Goal: Task Accomplishment & Management: Manage account settings

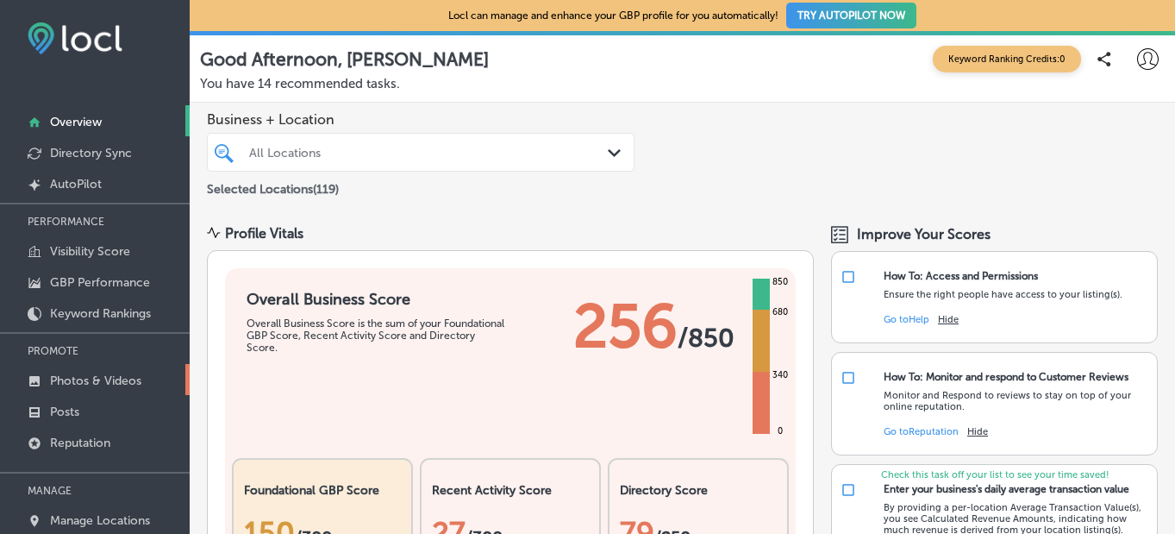
scroll to position [128, 0]
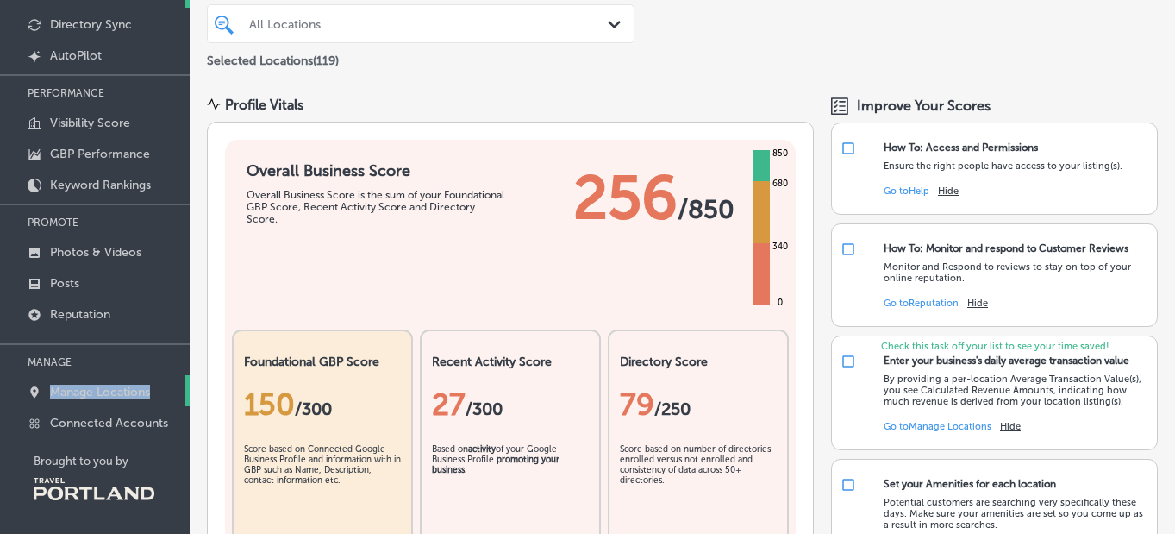
click at [102, 386] on p "Manage Locations" at bounding box center [100, 391] width 100 height 15
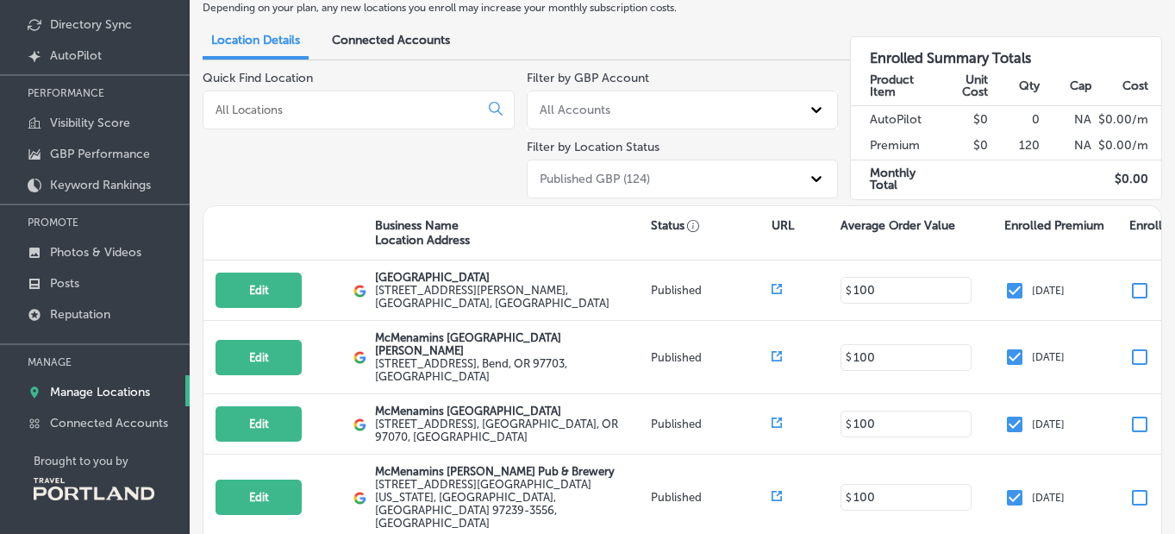
click at [420, 109] on input at bounding box center [344, 110] width 261 height 16
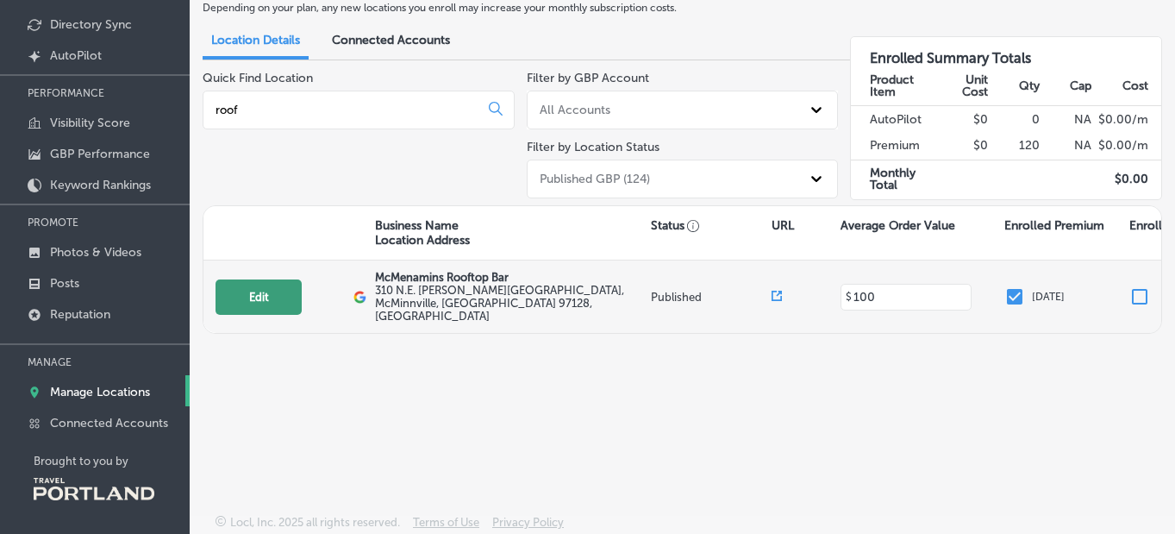
type input "roof"
click at [290, 279] on button "Edit" at bounding box center [258, 296] width 86 height 35
select select "US"
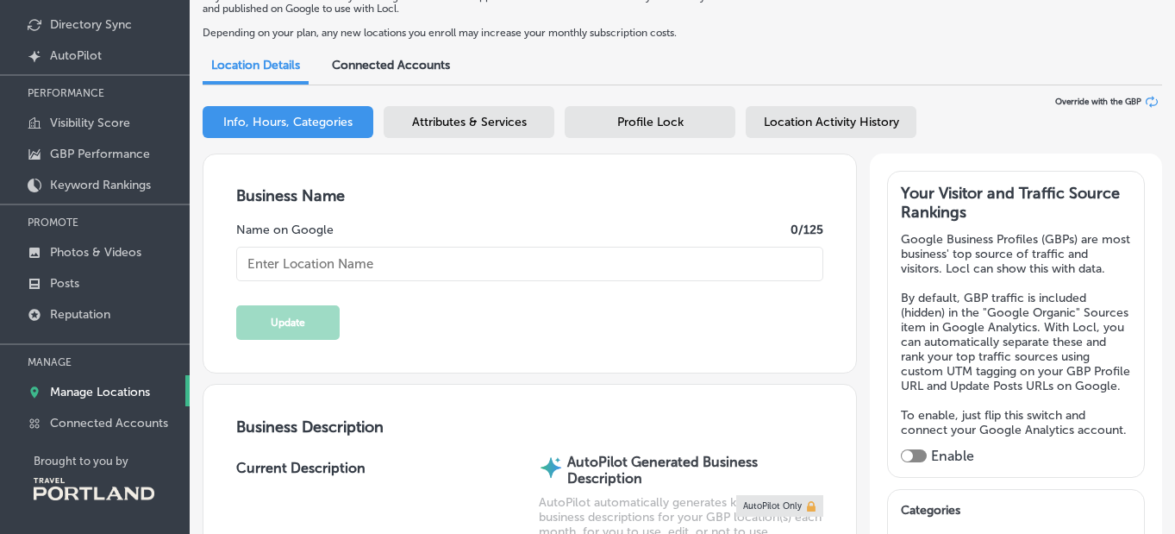
type input "McMenamins Rooftop Bar"
type input "310 N.E. [PERSON_NAME][GEOGRAPHIC_DATA]"
type input "McMinnville"
type input "97128"
type input "US"
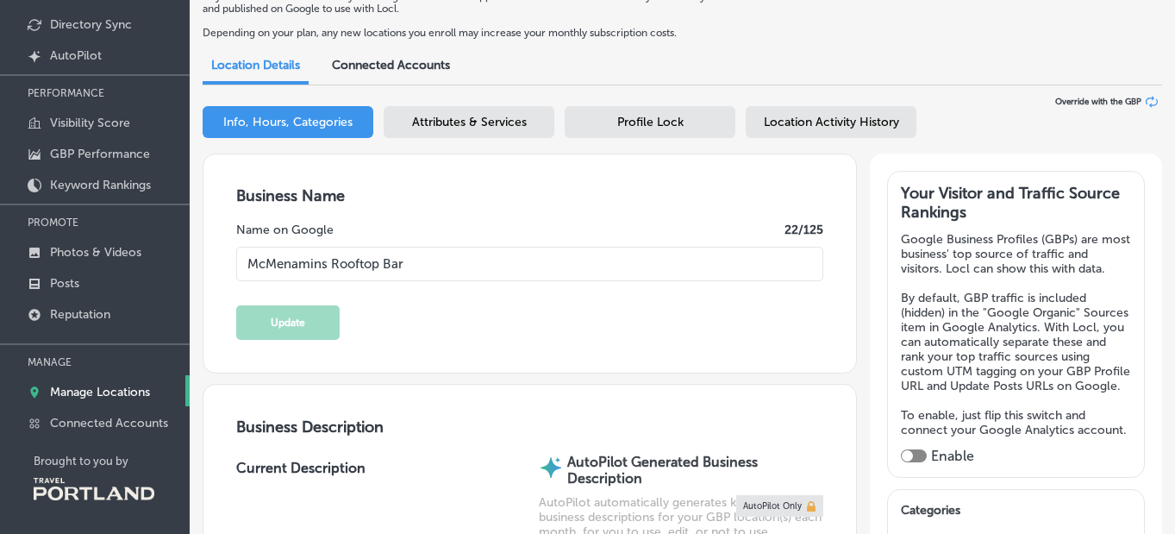
type input "[URL][DOMAIN_NAME][US_STATE]"
type input "[PHONE_NUMBER]"
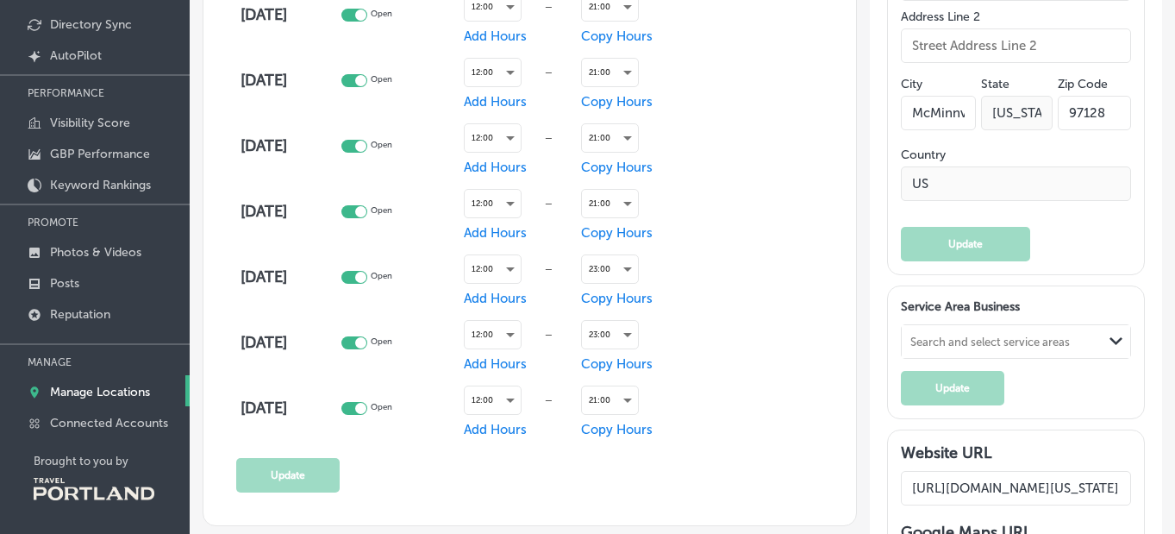
scroll to position [1139, 0]
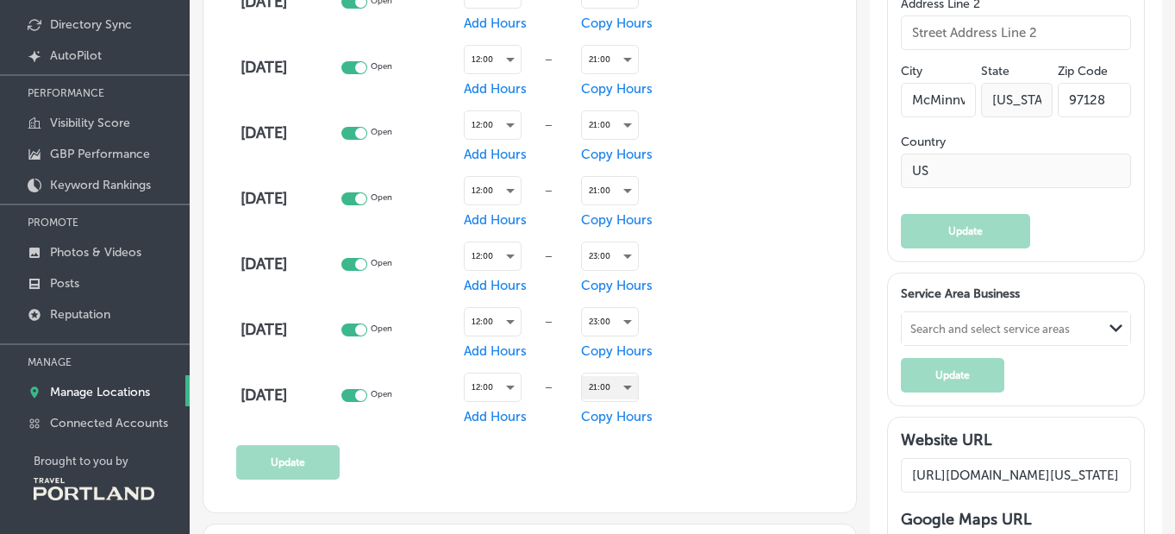
click at [623, 381] on div "21:00" at bounding box center [610, 387] width 56 height 23
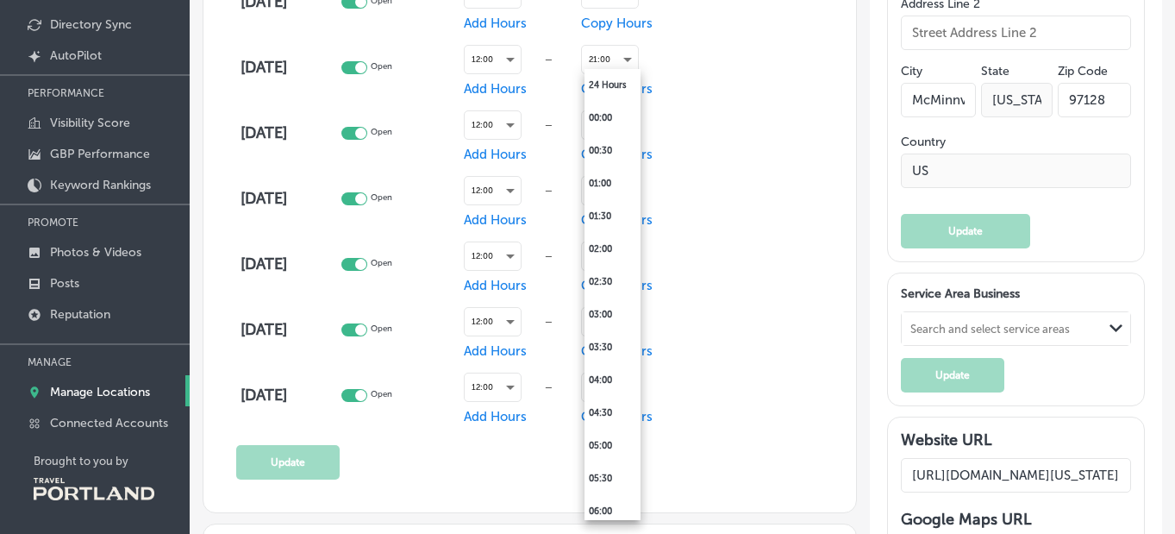
scroll to position [1187, 0]
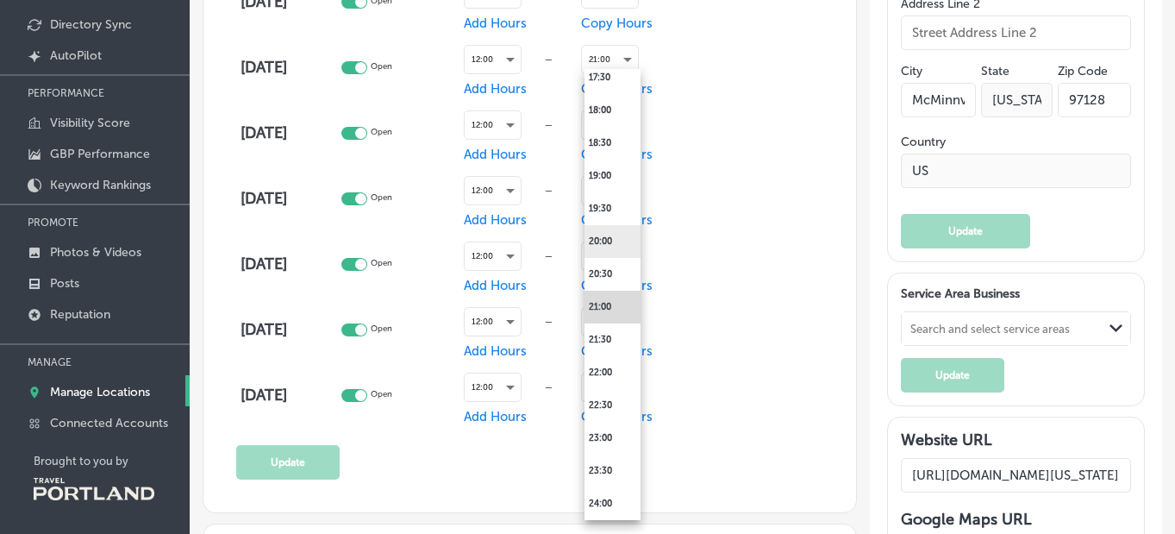
click at [618, 243] on li "20:00" at bounding box center [612, 241] width 56 height 33
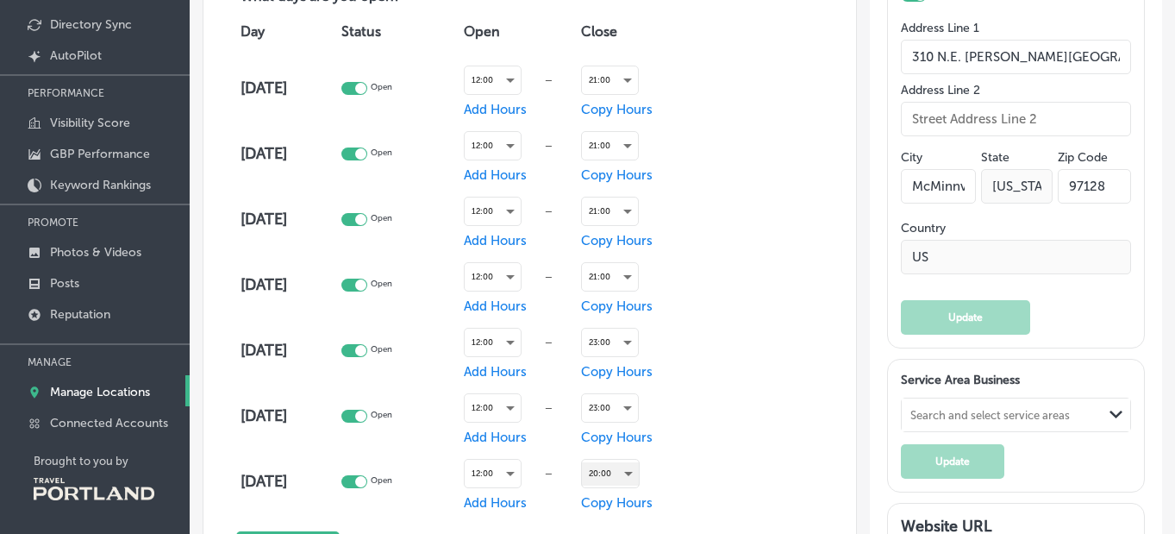
scroll to position [1053, 0]
click at [632, 80] on div "21:00" at bounding box center [610, 79] width 56 height 23
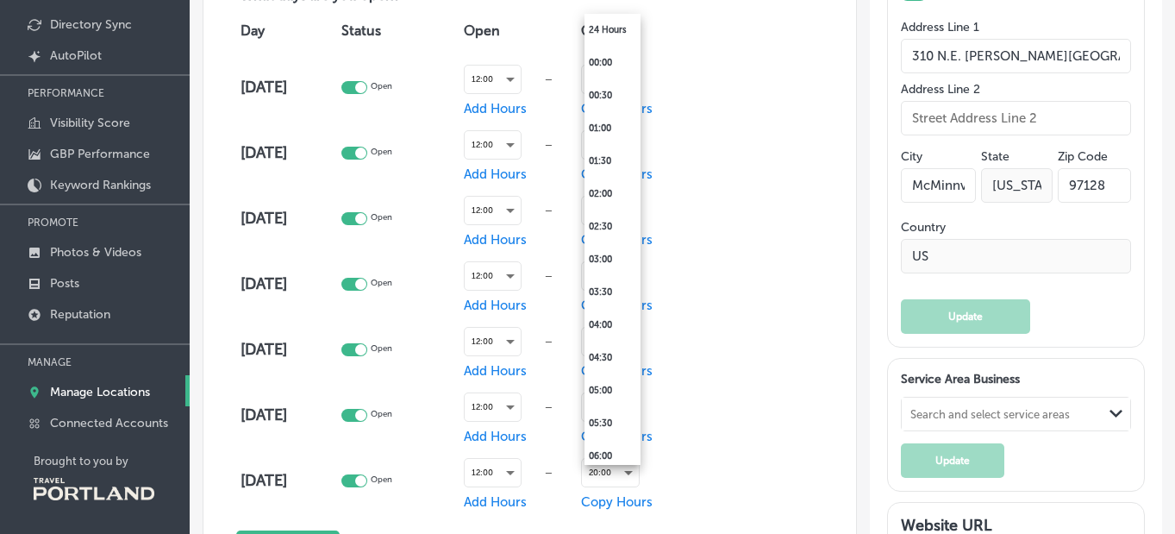
scroll to position [1187, 0]
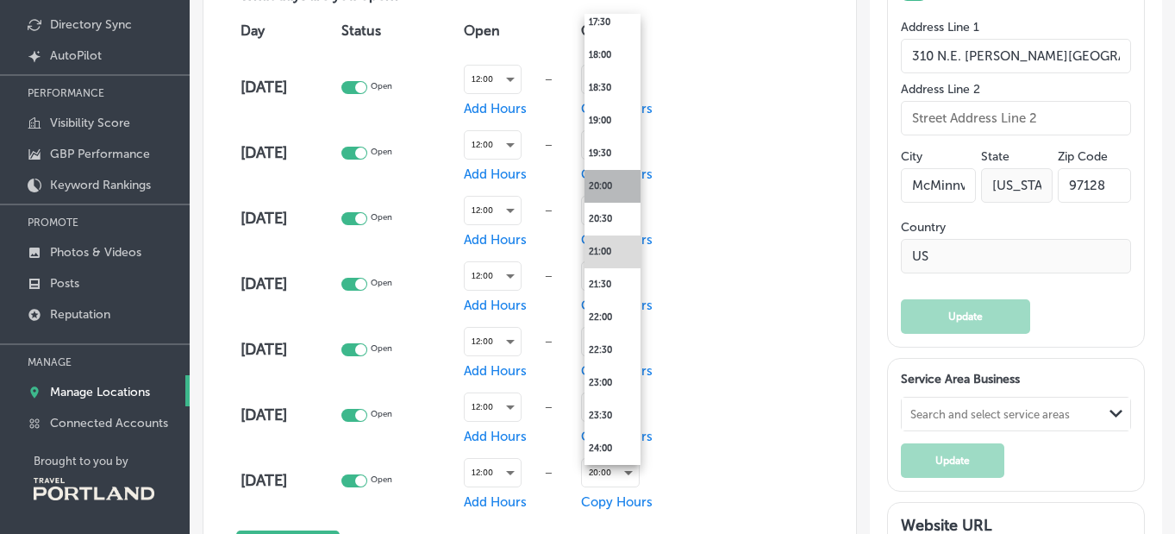
click at [613, 181] on li "20:00" at bounding box center [612, 186] width 56 height 33
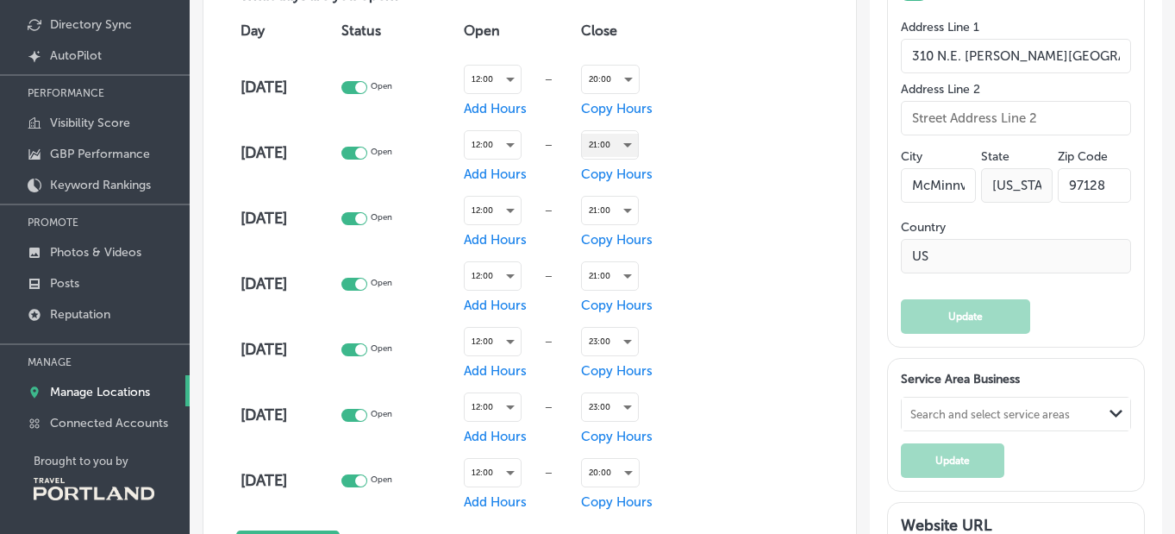
click at [611, 153] on div "21:00" at bounding box center [610, 145] width 56 height 23
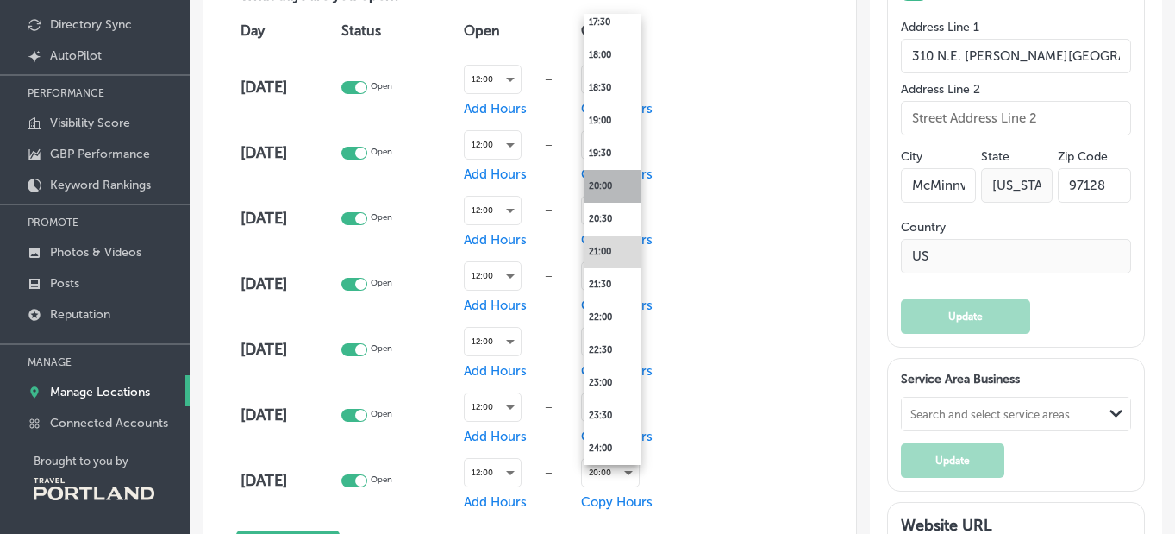
click at [607, 175] on li "20:00" at bounding box center [612, 186] width 56 height 33
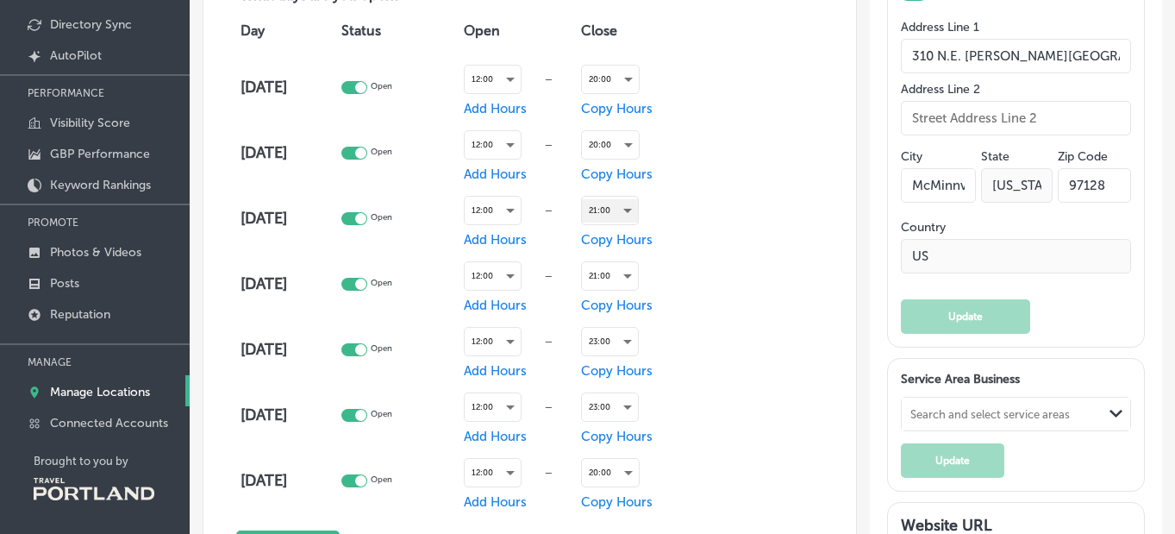
click at [610, 212] on div "21:00" at bounding box center [610, 210] width 56 height 23
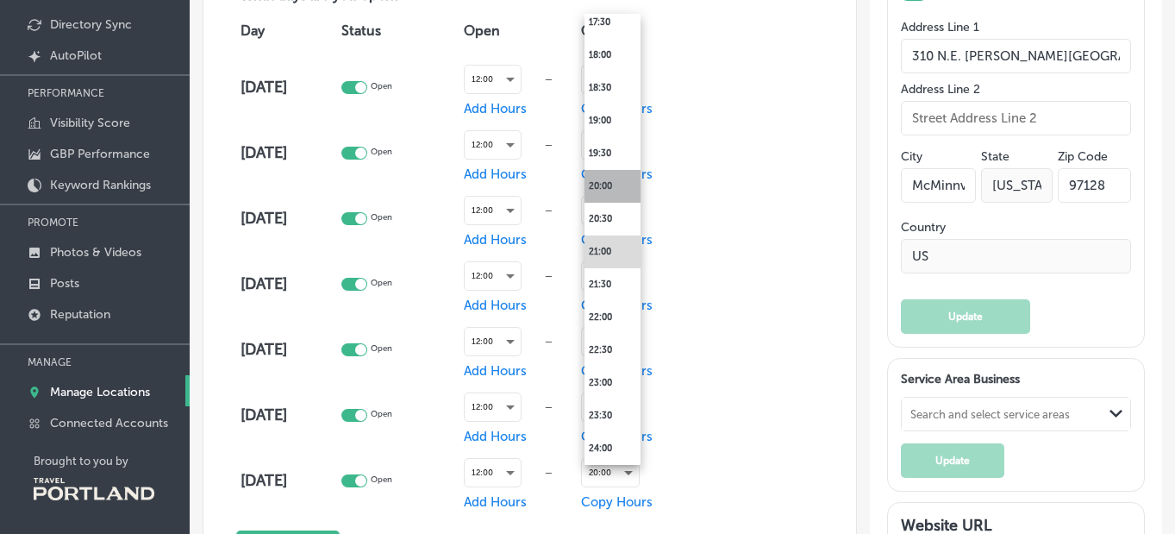
click at [622, 182] on li "20:00" at bounding box center [612, 186] width 56 height 33
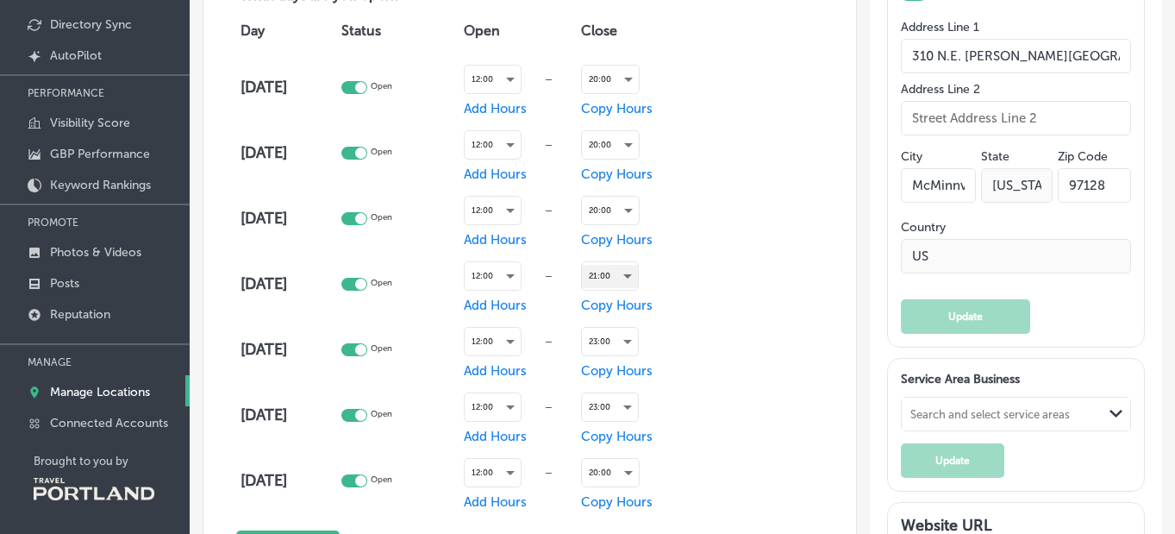
click at [616, 267] on div "21:00" at bounding box center [610, 276] width 56 height 23
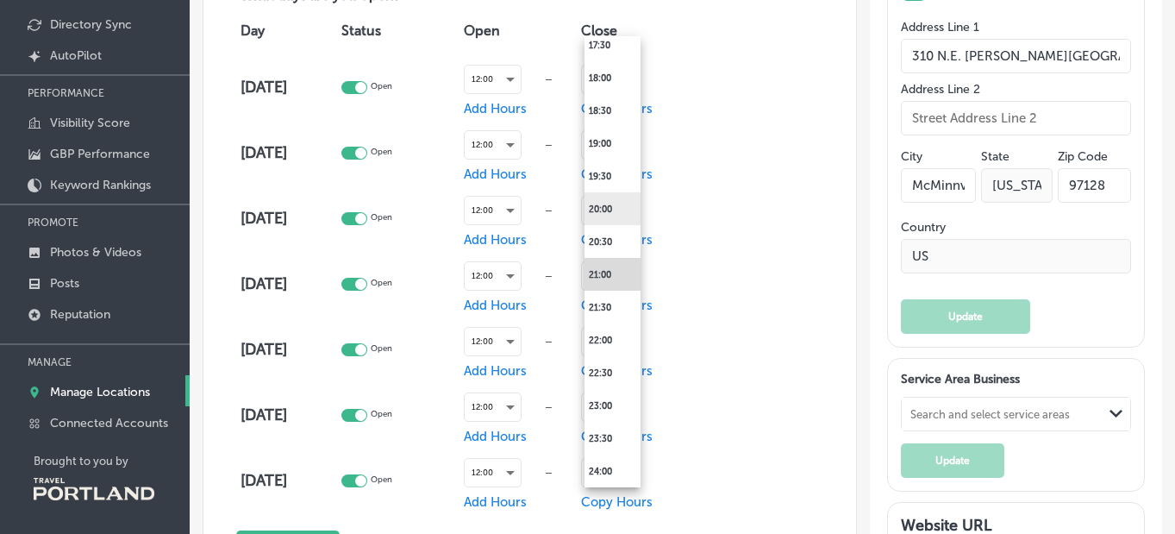
click at [616, 216] on li "20:00" at bounding box center [612, 208] width 56 height 33
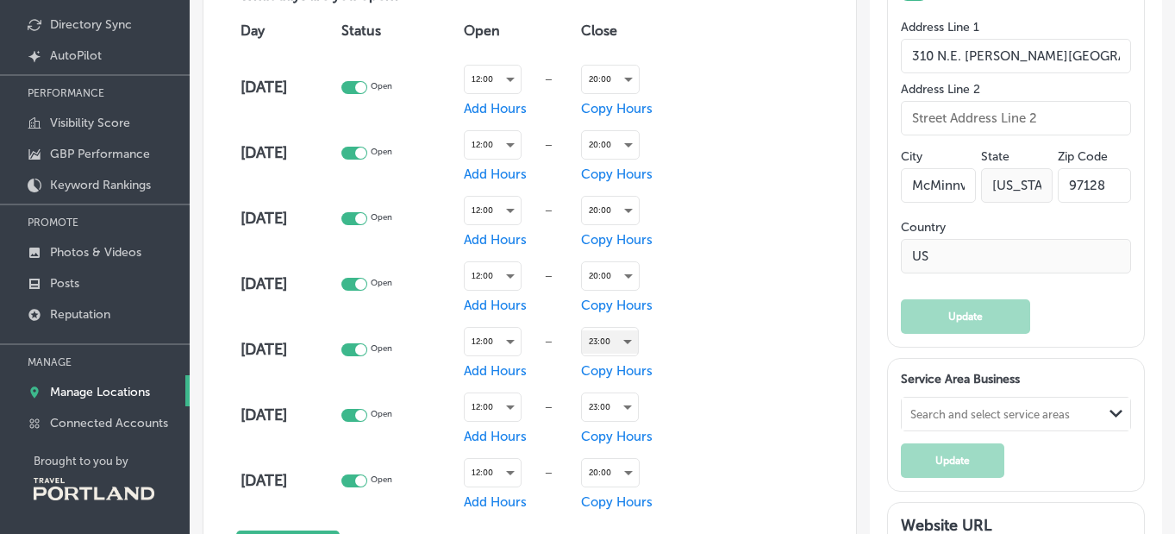
click at [619, 340] on div "23:00" at bounding box center [610, 341] width 56 height 23
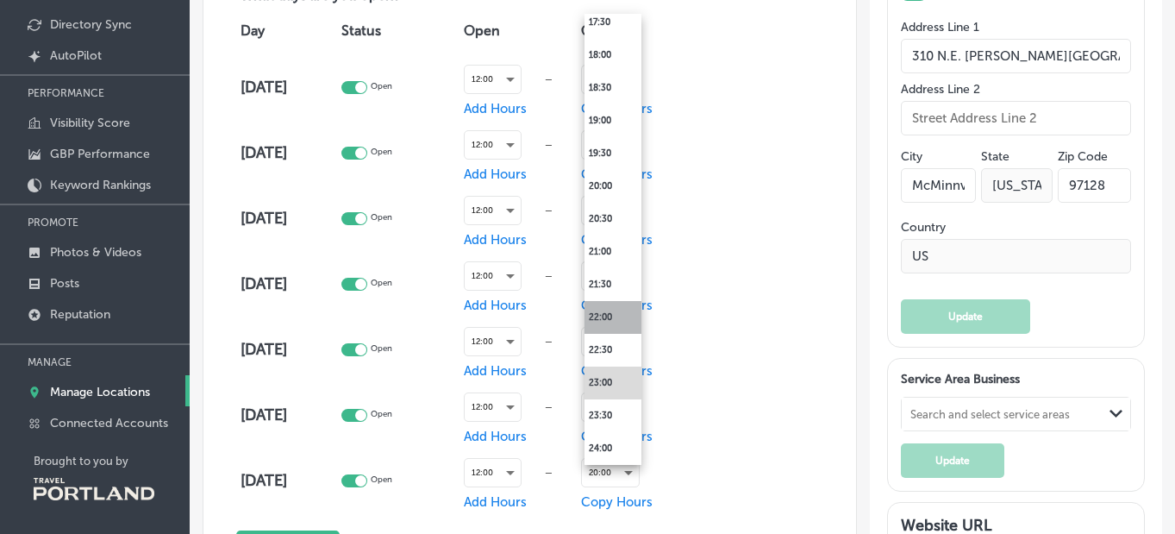
click at [609, 322] on li "22:00" at bounding box center [612, 317] width 57 height 33
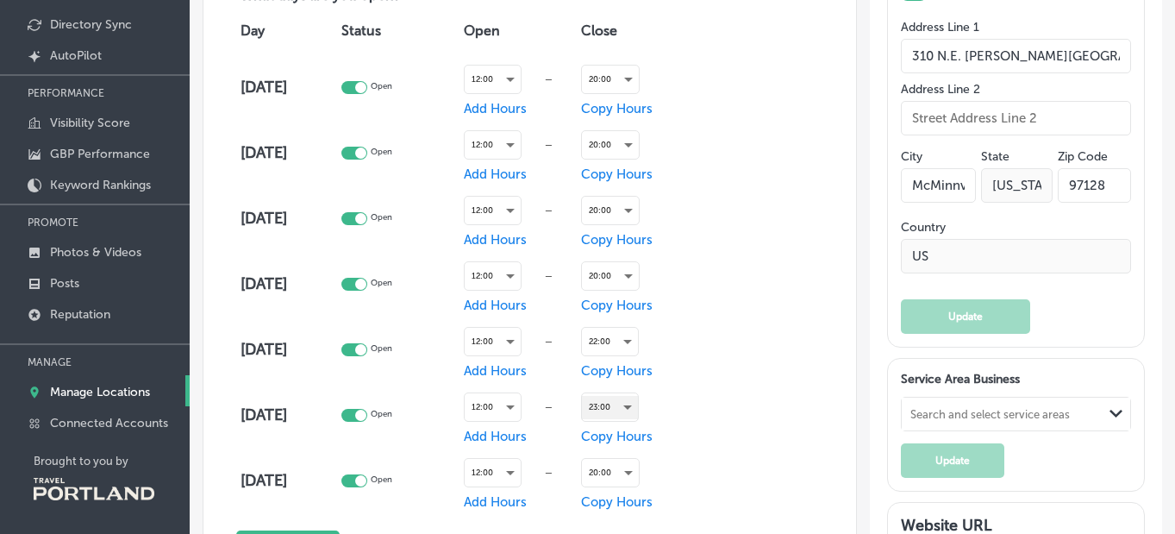
click at [616, 404] on div "23:00" at bounding box center [610, 407] width 56 height 23
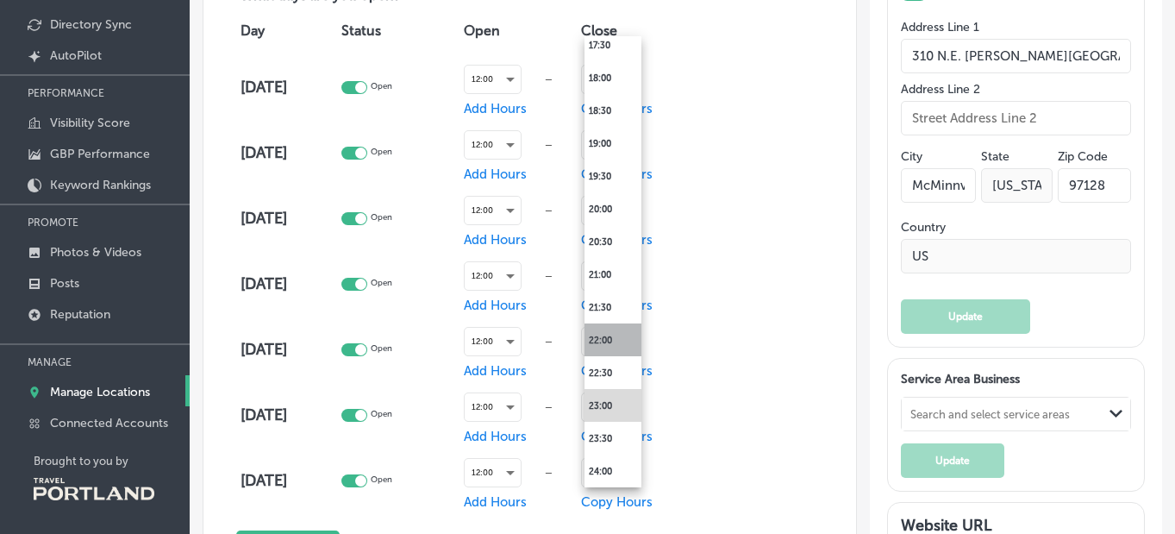
click at [611, 334] on li "22:00" at bounding box center [612, 339] width 57 height 33
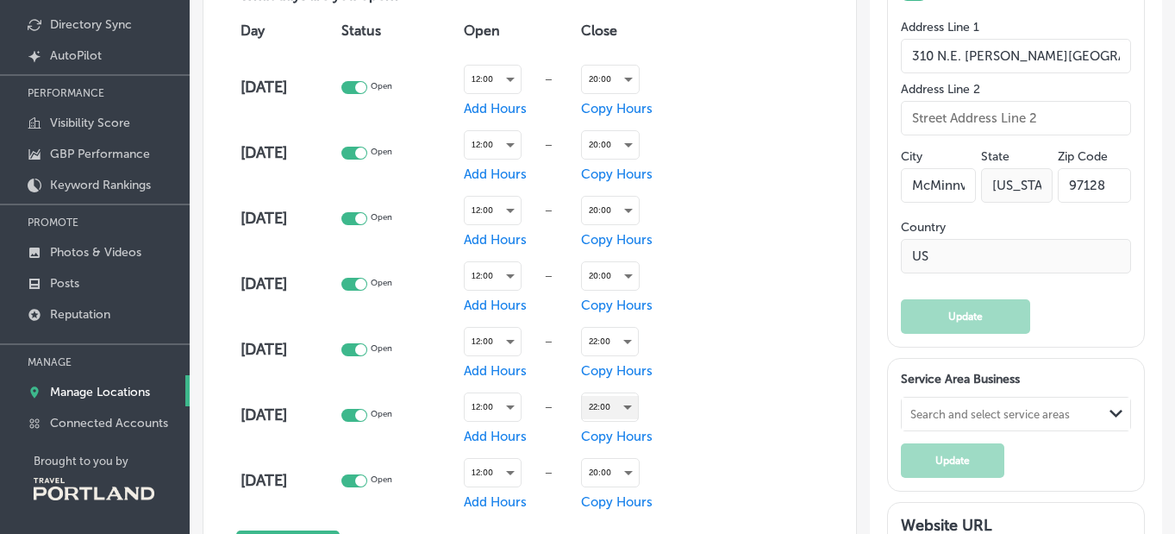
scroll to position [1144, 0]
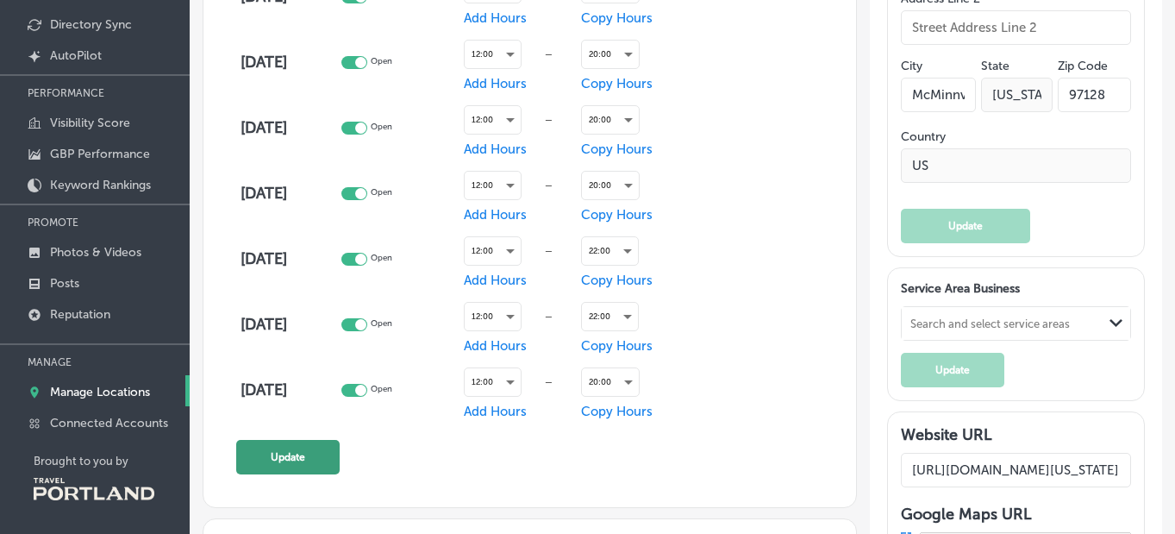
click at [321, 461] on button "Update" at bounding box center [287, 457] width 103 height 34
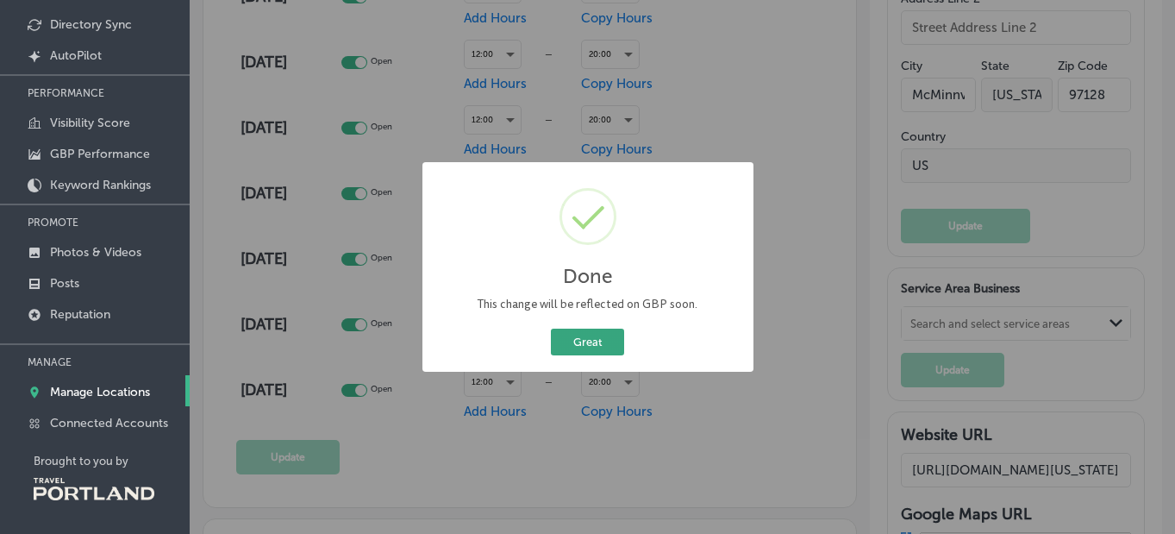
click at [577, 339] on button "Great" at bounding box center [587, 341] width 73 height 27
